Goal: Transaction & Acquisition: Purchase product/service

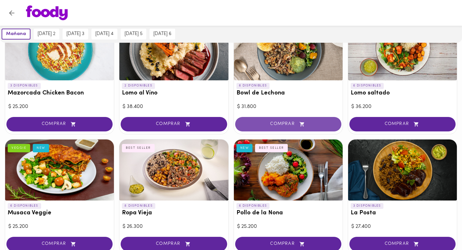
scroll to position [77, 0]
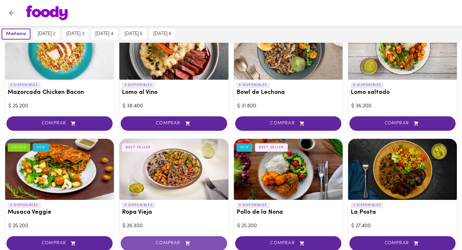
click at [170, 203] on span "COMPRAR" at bounding box center [174, 242] width 90 height 5
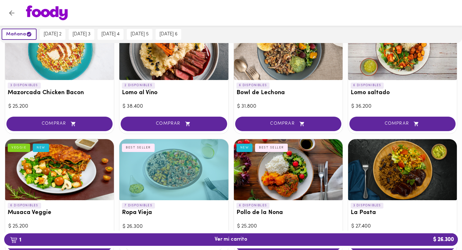
scroll to position [77, 0]
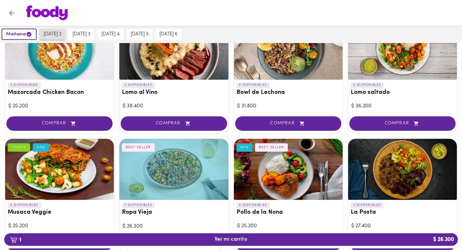
click at [54, 34] on span "[DATE] 2" at bounding box center [53, 34] width 18 height 6
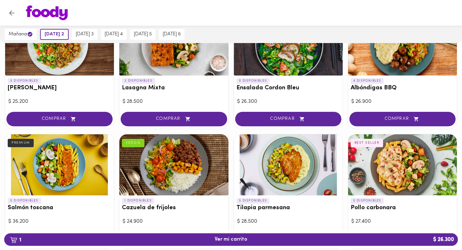
scroll to position [450, 0]
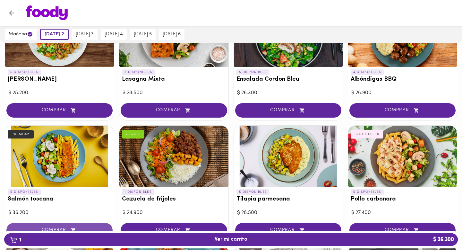
click at [56, 203] on button "COMPRAR" at bounding box center [59, 230] width 106 height 14
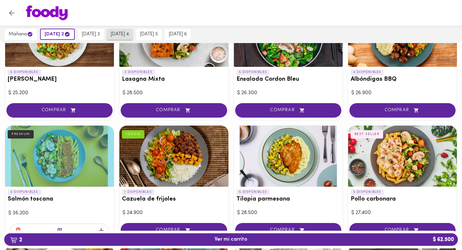
click at [129, 33] on span "[DATE] 4" at bounding box center [120, 34] width 18 height 6
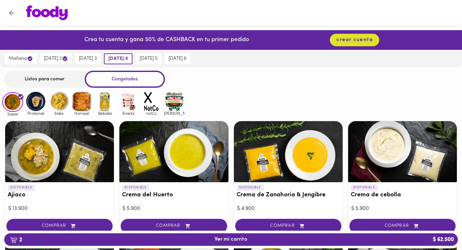
click at [48, 80] on div "Listos para comer" at bounding box center [44, 79] width 80 height 17
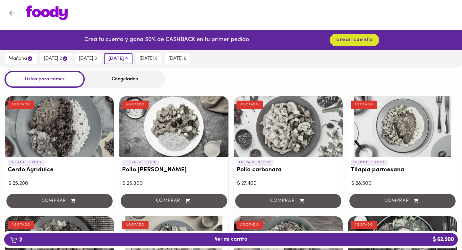
click at [131, 83] on div "Congelados" at bounding box center [125, 79] width 80 height 17
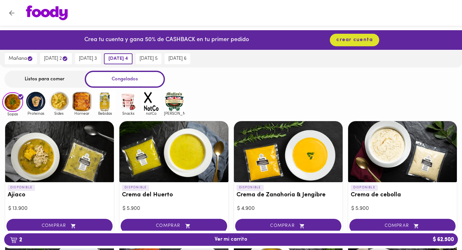
click at [42, 81] on div "Listos para comer" at bounding box center [44, 79] width 80 height 17
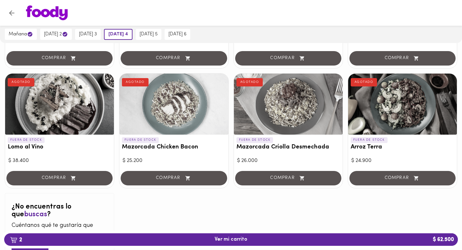
scroll to position [615, 0]
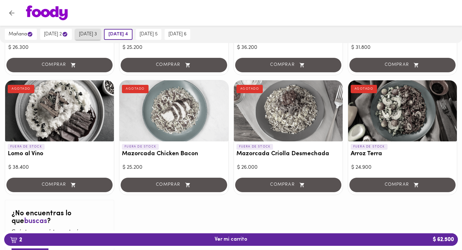
click at [95, 34] on span "[DATE] 3" at bounding box center [88, 34] width 18 height 6
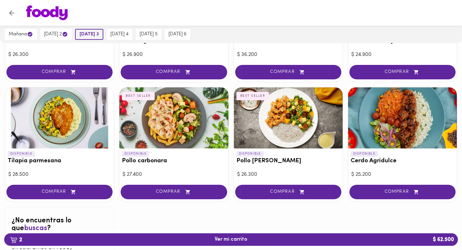
scroll to position [607, 0]
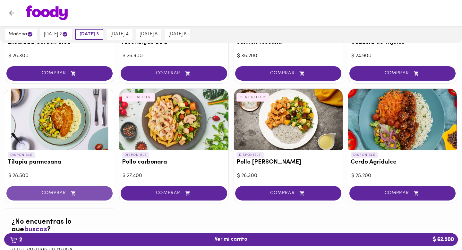
click at [57, 190] on span "COMPRAR" at bounding box center [59, 192] width 90 height 5
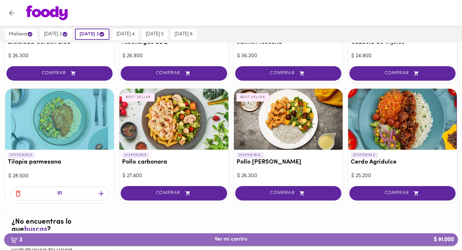
click at [240, 203] on span "3 Ver mi carrito $ 91.000" at bounding box center [231, 239] width 33 height 6
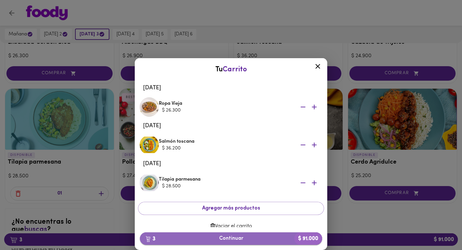
click at [237, 203] on span "3 Continuar $ 91.000" at bounding box center [231, 238] width 172 height 6
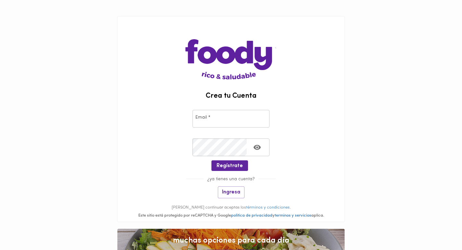
click at [229, 118] on input "email" at bounding box center [231, 119] width 77 height 18
type input "[EMAIL_ADDRESS][DOMAIN_NAME]"
click at [236, 191] on span "Ingresa" at bounding box center [231, 192] width 18 height 6
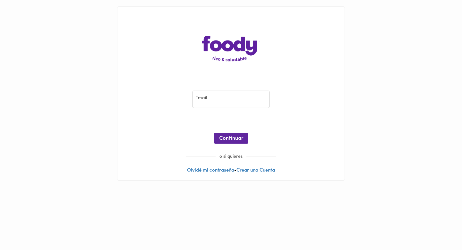
click at [216, 102] on input "email" at bounding box center [231, 100] width 77 height 18
type input "[EMAIL_ADDRESS][DOMAIN_NAME]"
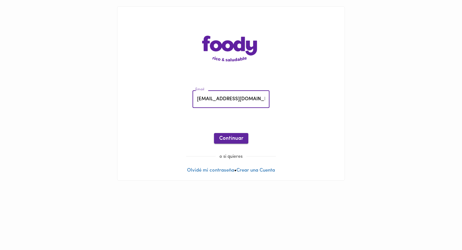
click at [247, 135] on button "Continuar" at bounding box center [231, 138] width 34 height 11
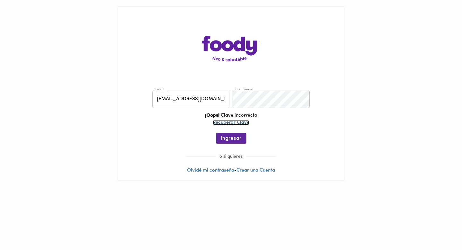
click at [239, 121] on link "Recuperar Clave" at bounding box center [231, 122] width 37 height 5
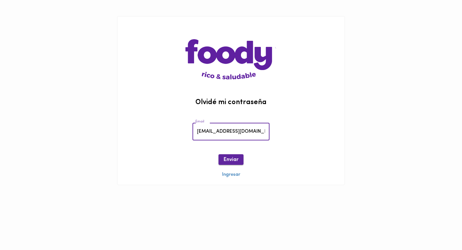
click at [232, 160] on span "Enviar" at bounding box center [231, 160] width 15 height 6
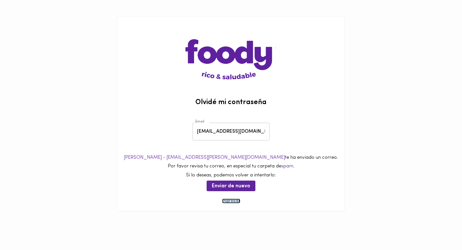
click at [232, 203] on link "Ingresar" at bounding box center [231, 200] width 18 height 5
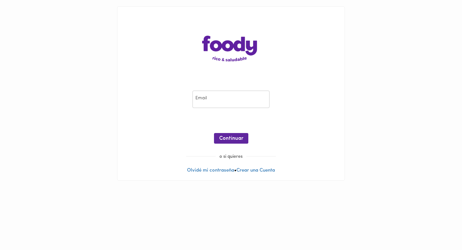
click at [221, 95] on input "email" at bounding box center [231, 100] width 77 height 18
type input "[EMAIL_ADDRESS][DOMAIN_NAME]"
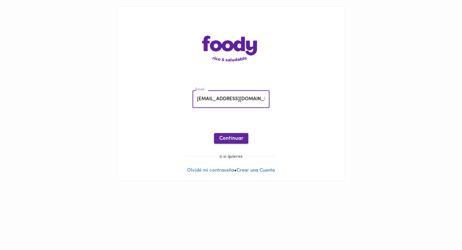
click at [243, 137] on button "Continuar" at bounding box center [231, 138] width 34 height 11
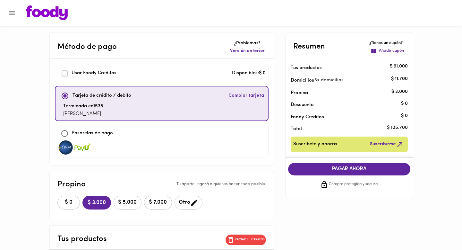
click at [368, 170] on span "PAGAR AHORA" at bounding box center [350, 169] width 110 height 6
